Goal: Transaction & Acquisition: Purchase product/service

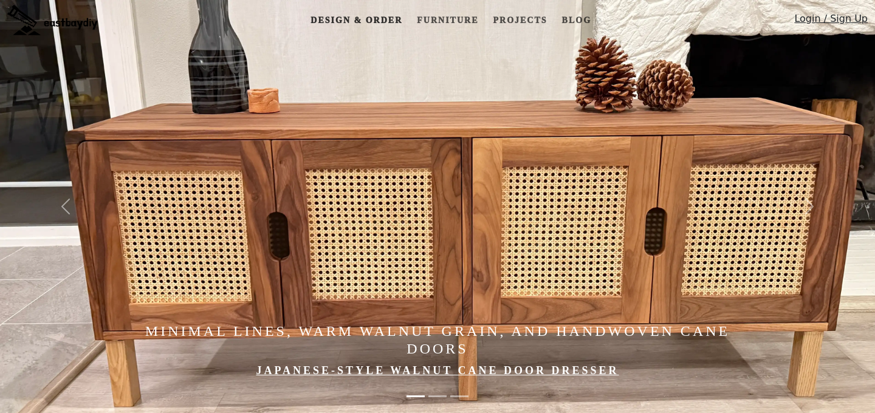
click at [350, 20] on link "Design & Order" at bounding box center [357, 20] width 102 height 22
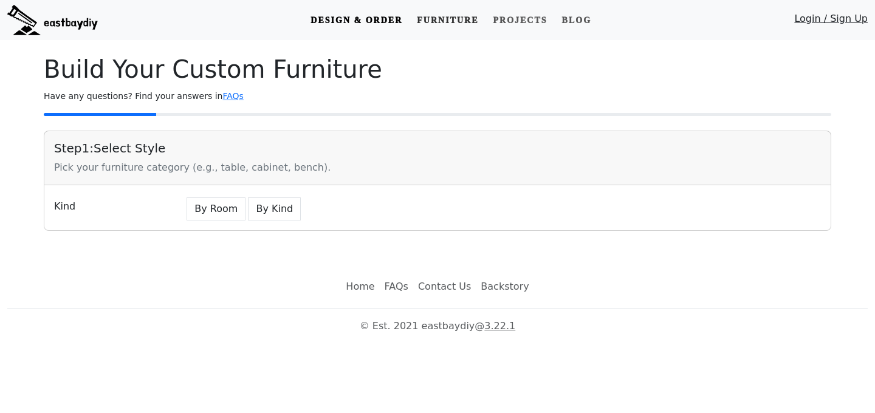
click at [421, 19] on link "Furniture" at bounding box center [447, 20] width 71 height 22
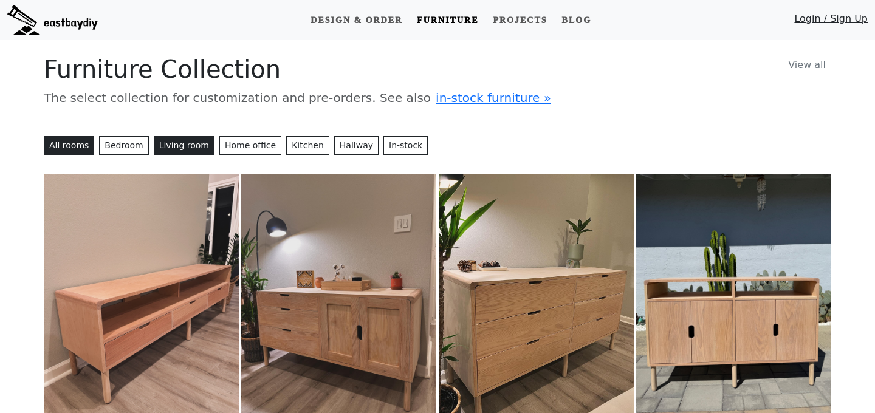
click at [171, 143] on button "Living room" at bounding box center [184, 145] width 61 height 19
click at [187, 148] on button "Living room" at bounding box center [184, 145] width 61 height 19
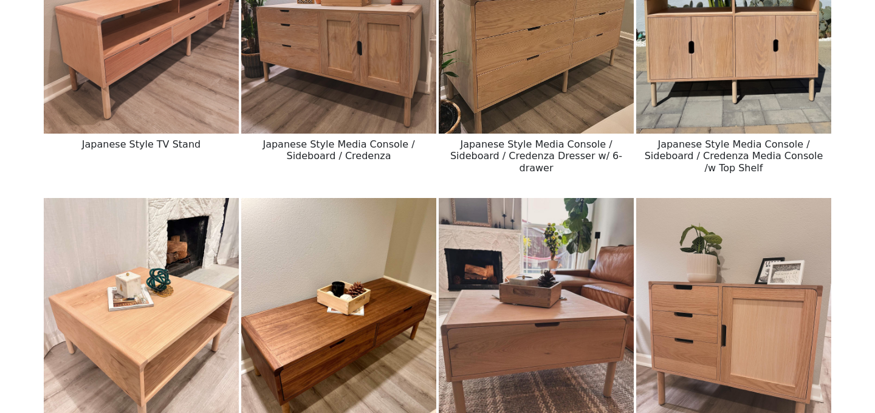
scroll to position [385, 0]
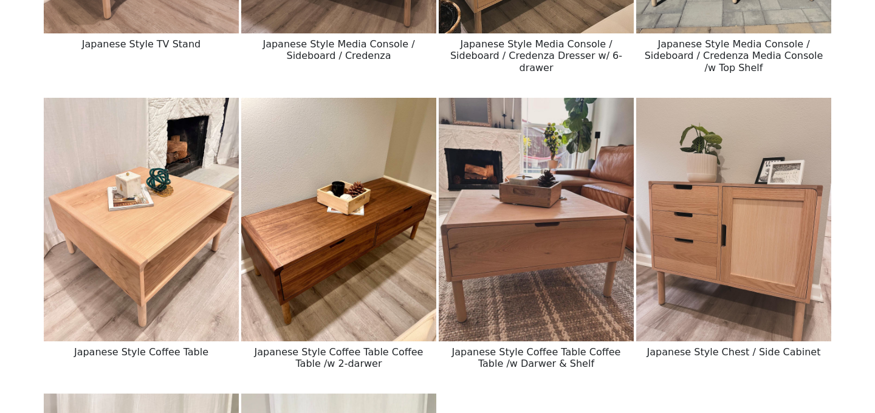
click at [151, 259] on img at bounding box center [141, 220] width 195 height 244
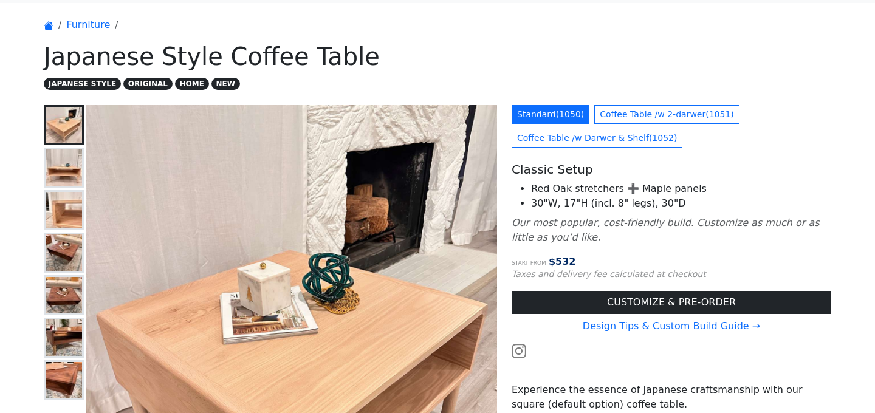
scroll to position [92, 0]
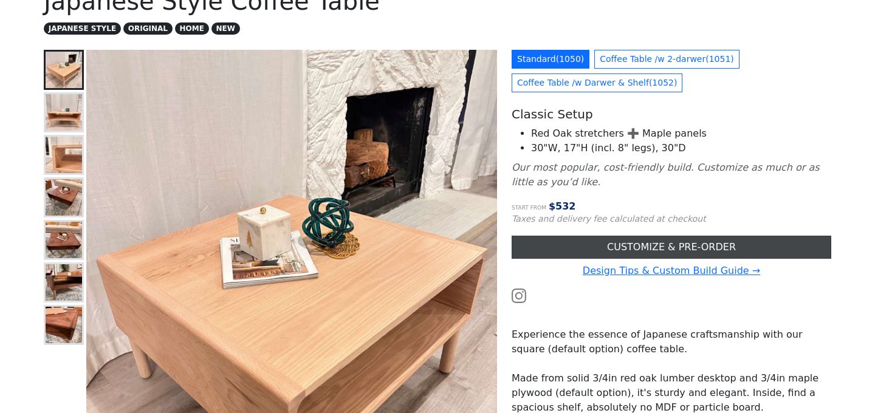
click at [546, 249] on link "CUSTOMIZE & PRE-ORDER" at bounding box center [672, 247] width 320 height 23
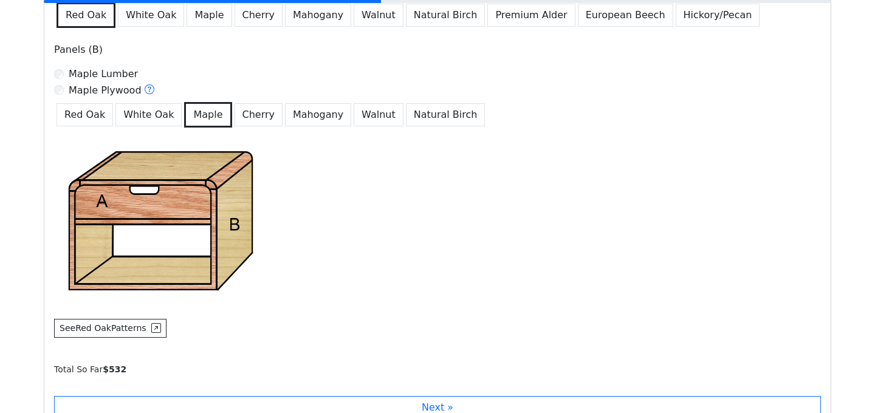
scroll to position [1001, 0]
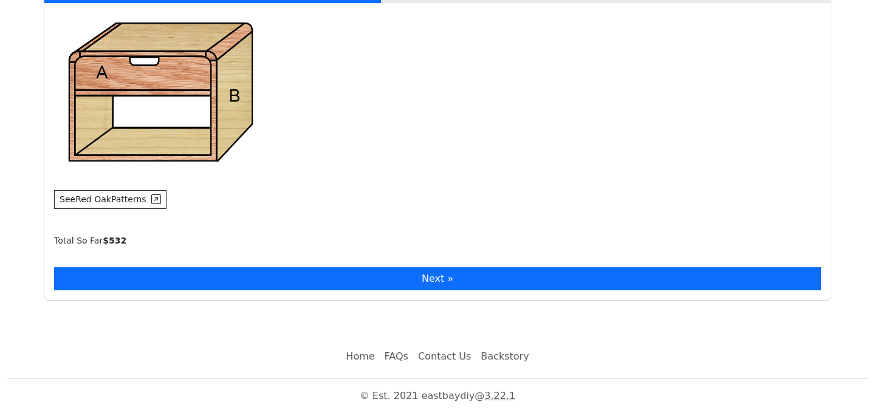
click at [385, 284] on button "Next »" at bounding box center [437, 278] width 767 height 23
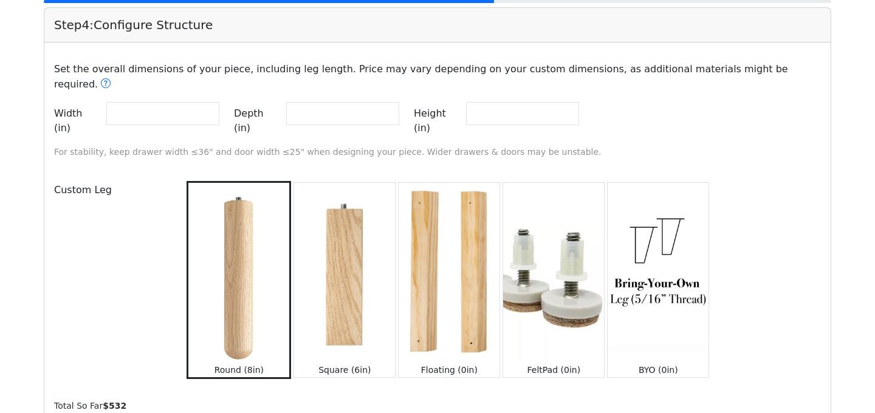
scroll to position [1276, 0]
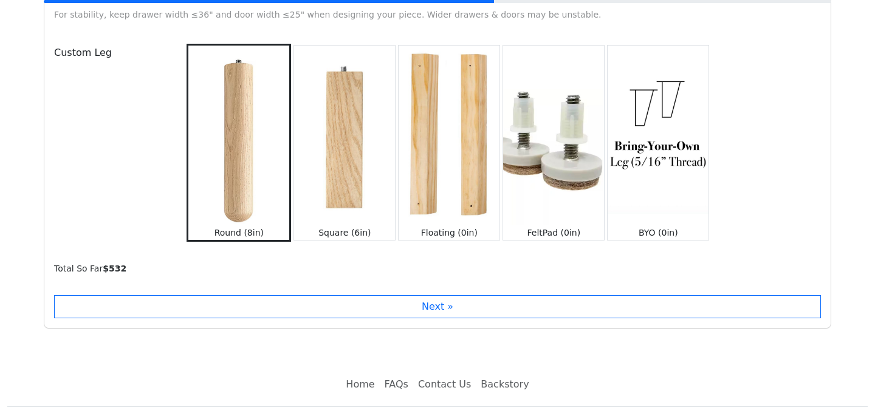
click at [385, 295] on button "Next »" at bounding box center [437, 306] width 767 height 23
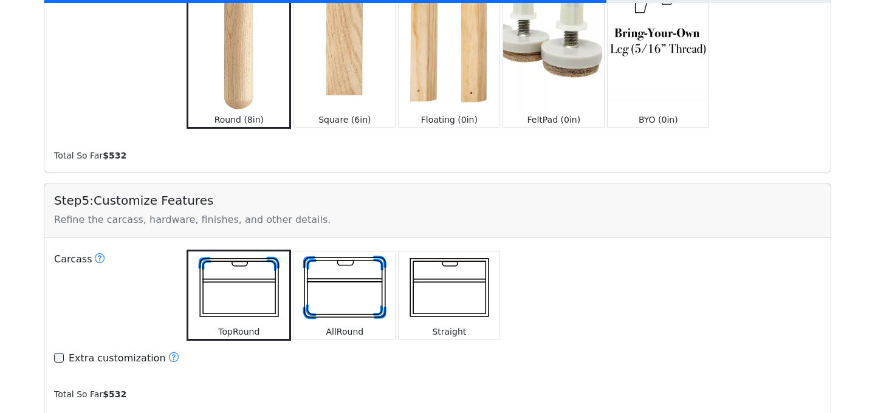
scroll to position [1638, 0]
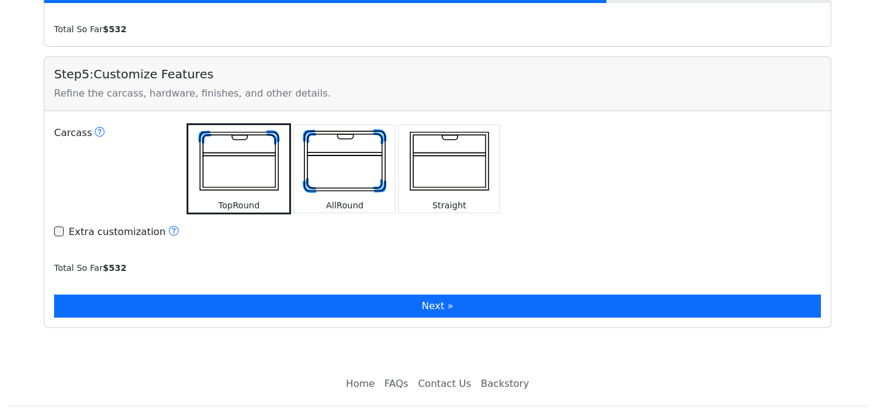
click at [379, 295] on button "Next »" at bounding box center [437, 306] width 767 height 23
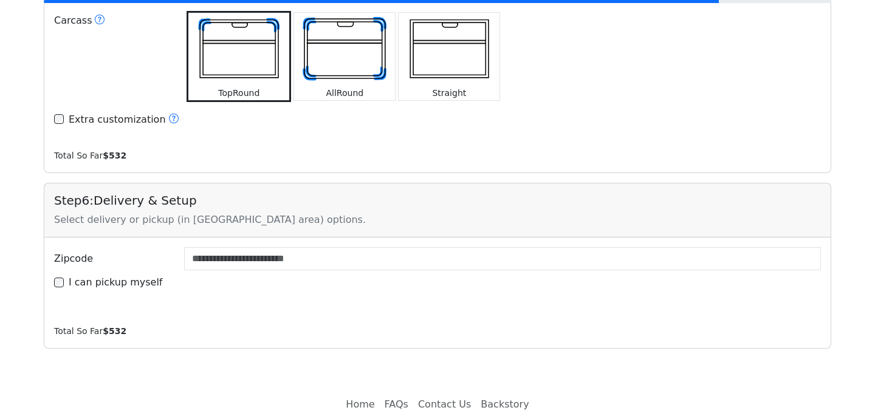
scroll to position [1756, 0]
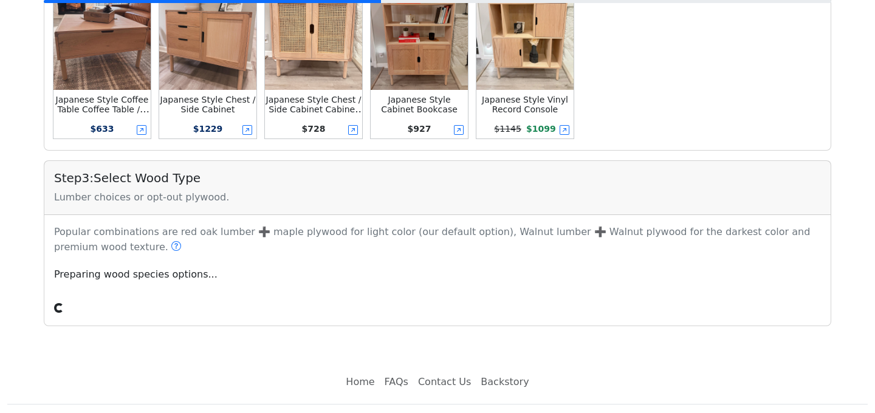
scroll to position [574, 0]
